Goal: Find contact information: Obtain details needed to contact an individual or organization

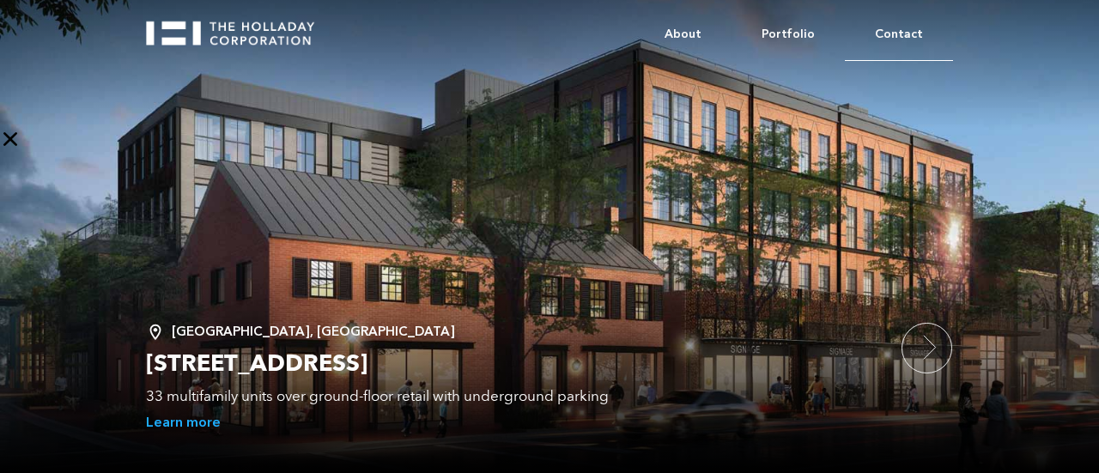
click at [883, 31] on link "Contact" at bounding box center [899, 35] width 108 height 52
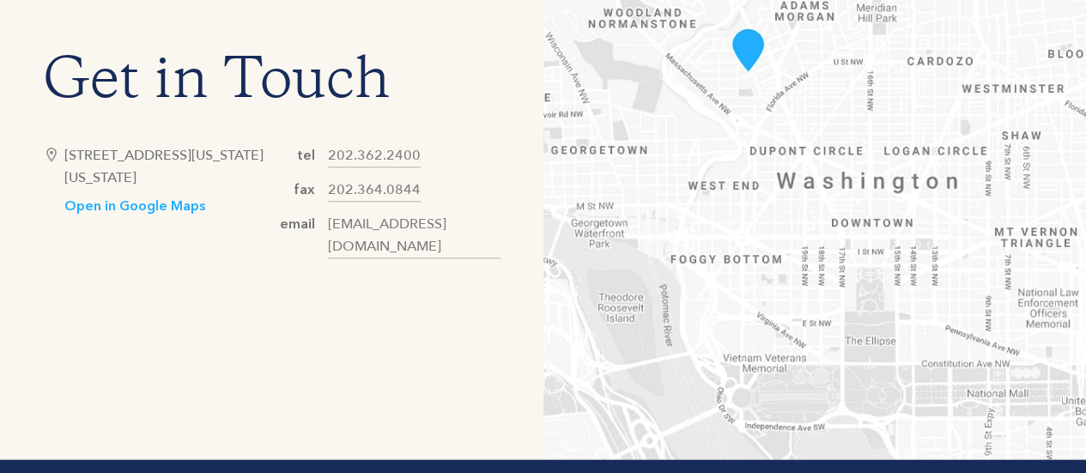
scroll to position [858, 0]
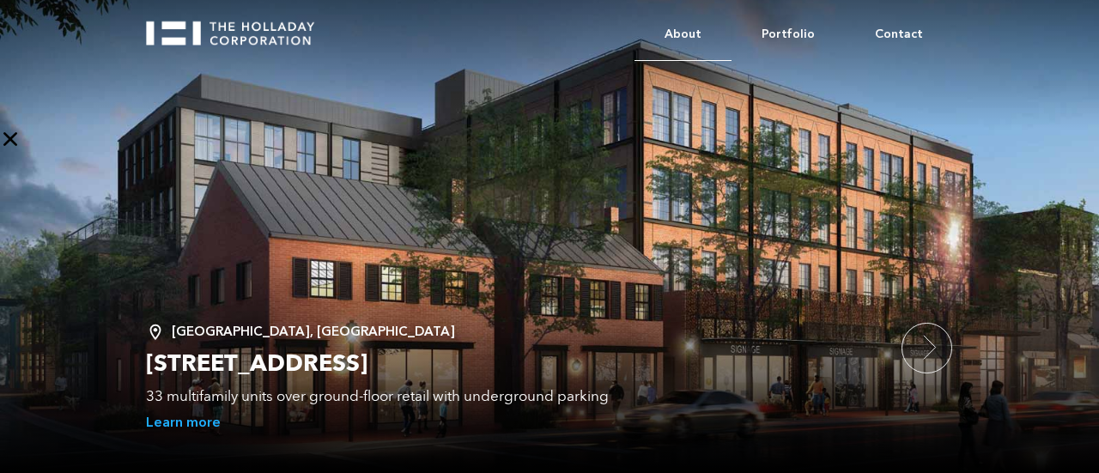
click at [704, 32] on link "About" at bounding box center [682, 35] width 97 height 52
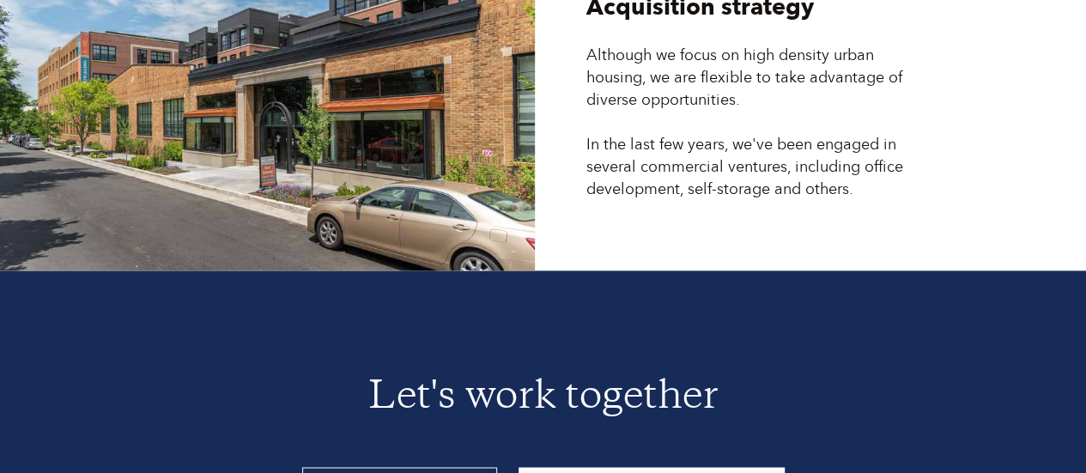
scroll to position [4518, 0]
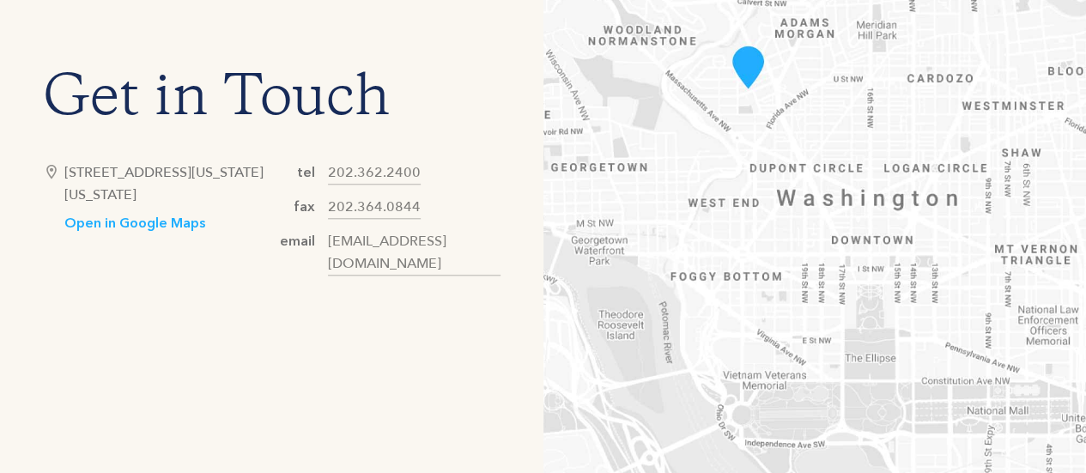
scroll to position [1045, 0]
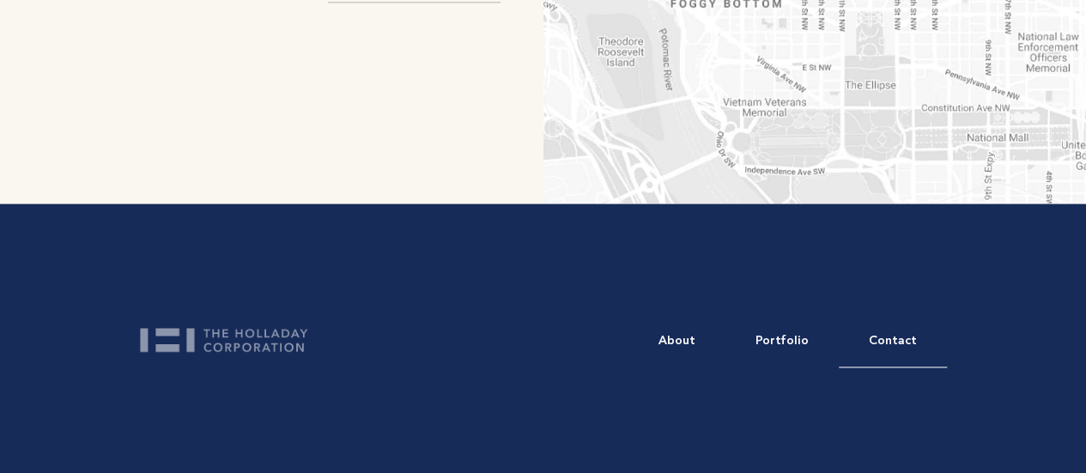
click at [917, 330] on link "Contact" at bounding box center [893, 341] width 108 height 52
